Goal: Find specific page/section: Find specific page/section

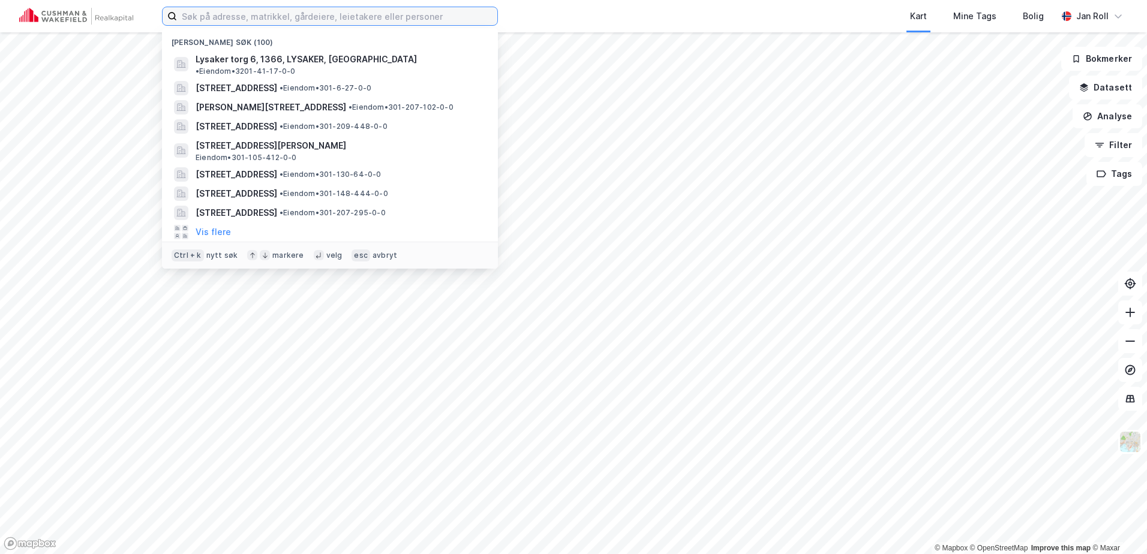
drag, startPoint x: 219, startPoint y: 13, endPoint x: 221, endPoint y: 19, distance: 6.8
click at [220, 14] on input at bounding box center [337, 16] width 320 height 18
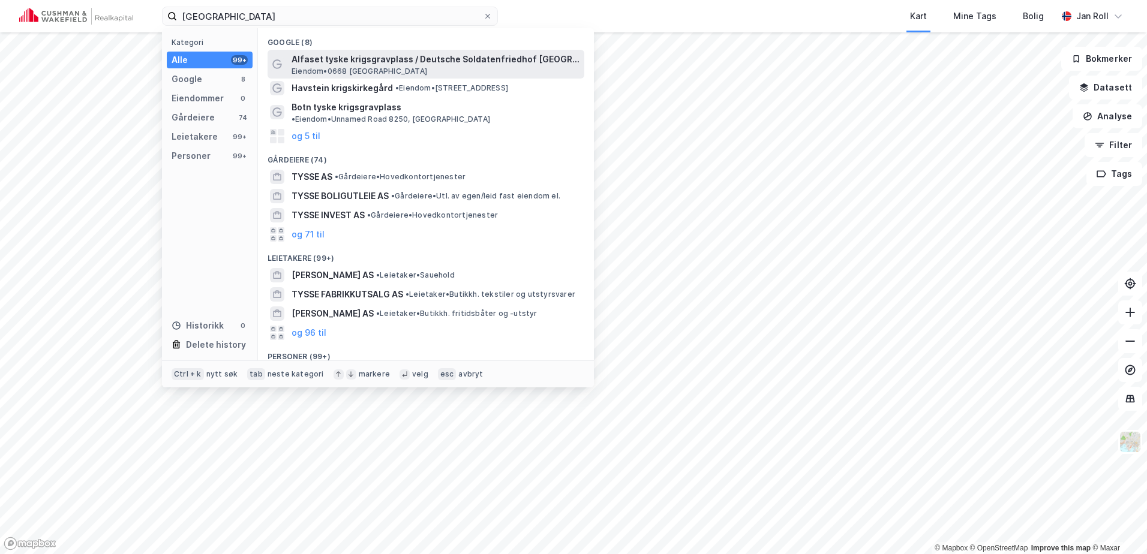
click at [332, 55] on span "Alfaset tyske krigsgravplass / Deutsche Soldatenfriedhof [GEOGRAPHIC_DATA]-[GEO…" at bounding box center [436, 59] width 288 height 14
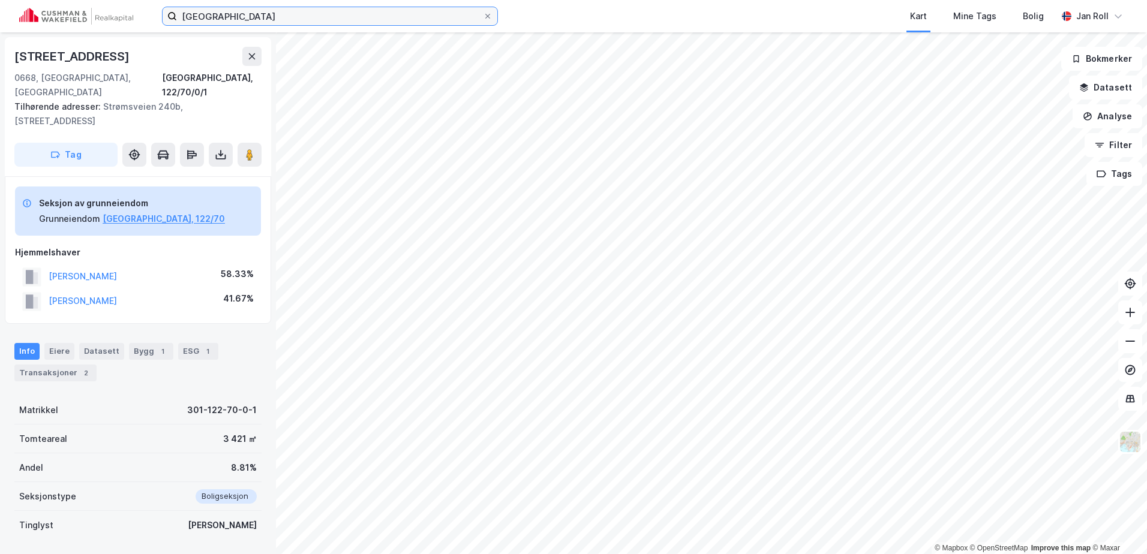
click at [196, 19] on input "[GEOGRAPHIC_DATA]" at bounding box center [330, 16] width 306 height 18
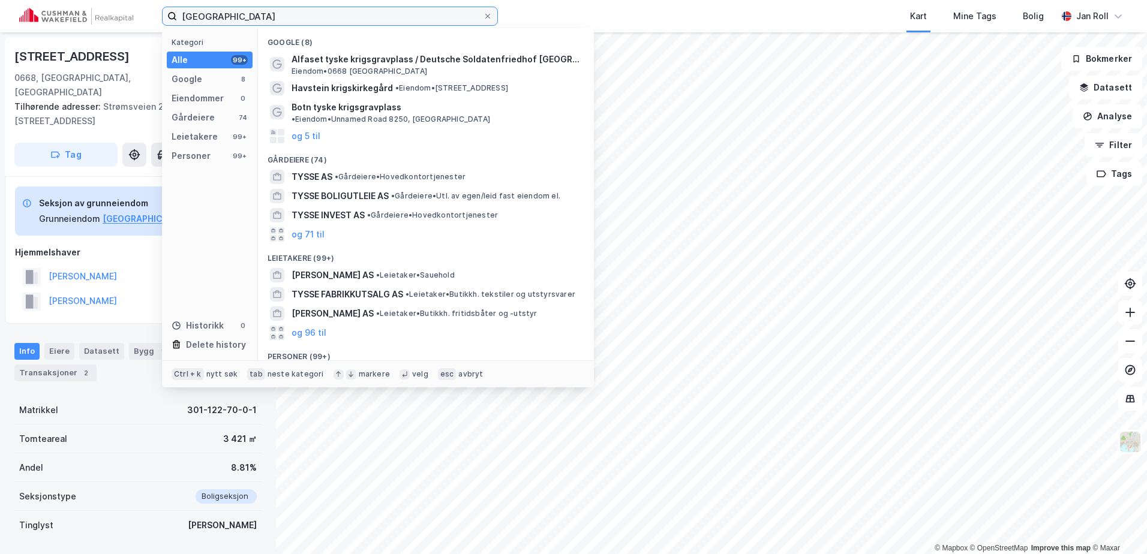
click at [196, 19] on input "[GEOGRAPHIC_DATA]" at bounding box center [330, 16] width 306 height 18
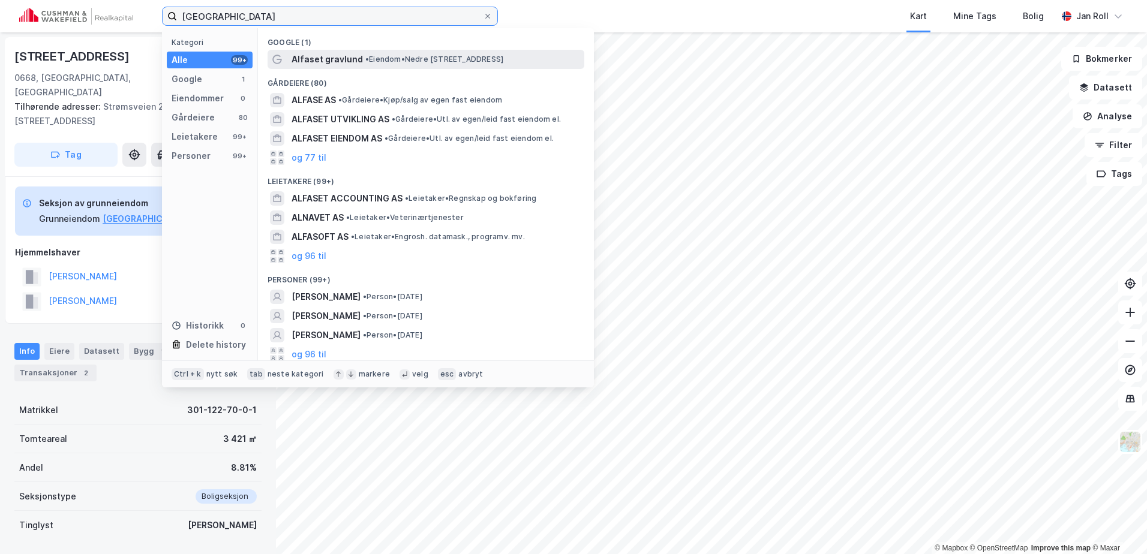
type input "[GEOGRAPHIC_DATA]"
click at [347, 58] on span "Alfaset gravlund" at bounding box center [327, 59] width 71 height 14
